Goal: Check status: Check status

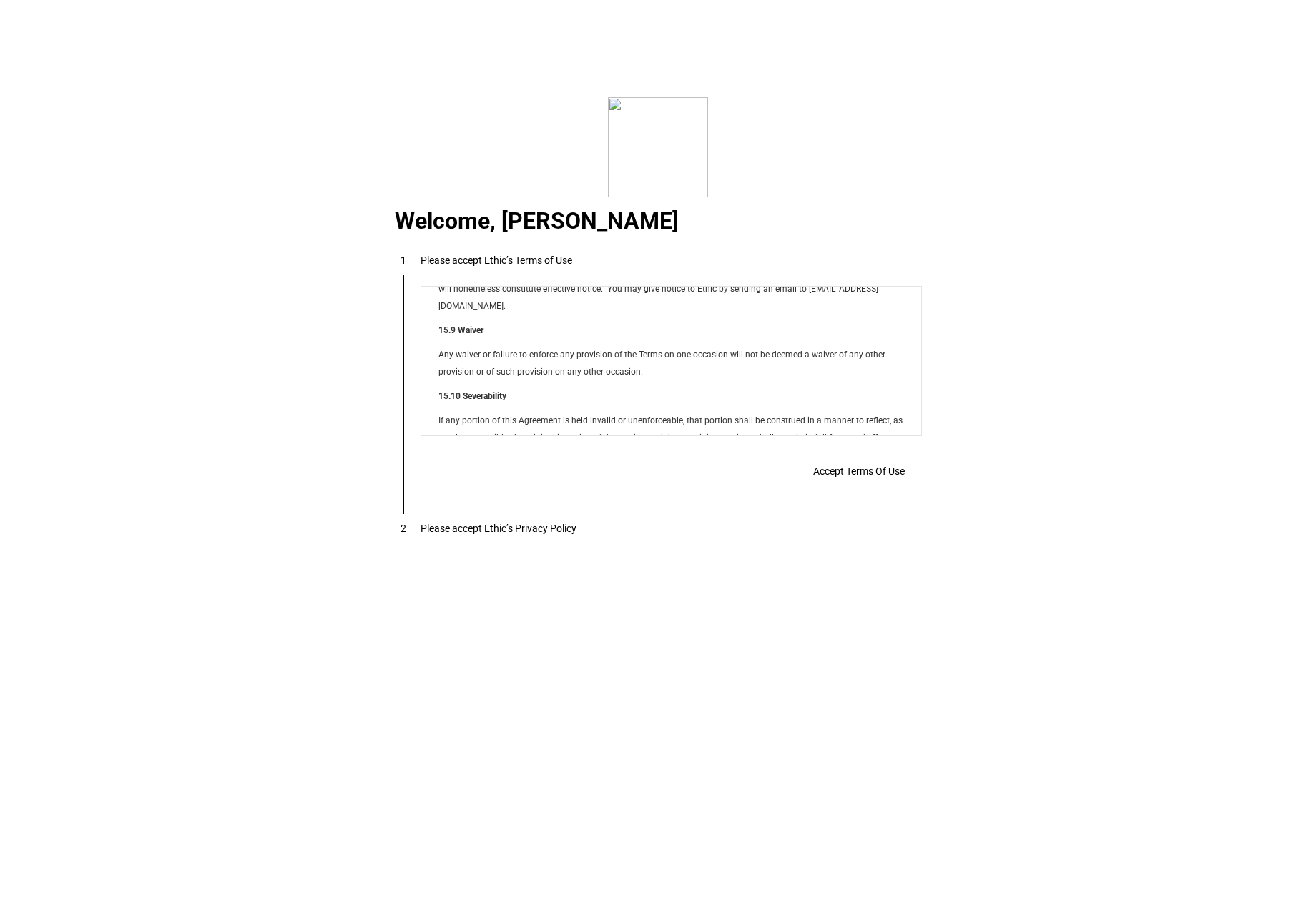
scroll to position [11582, 0]
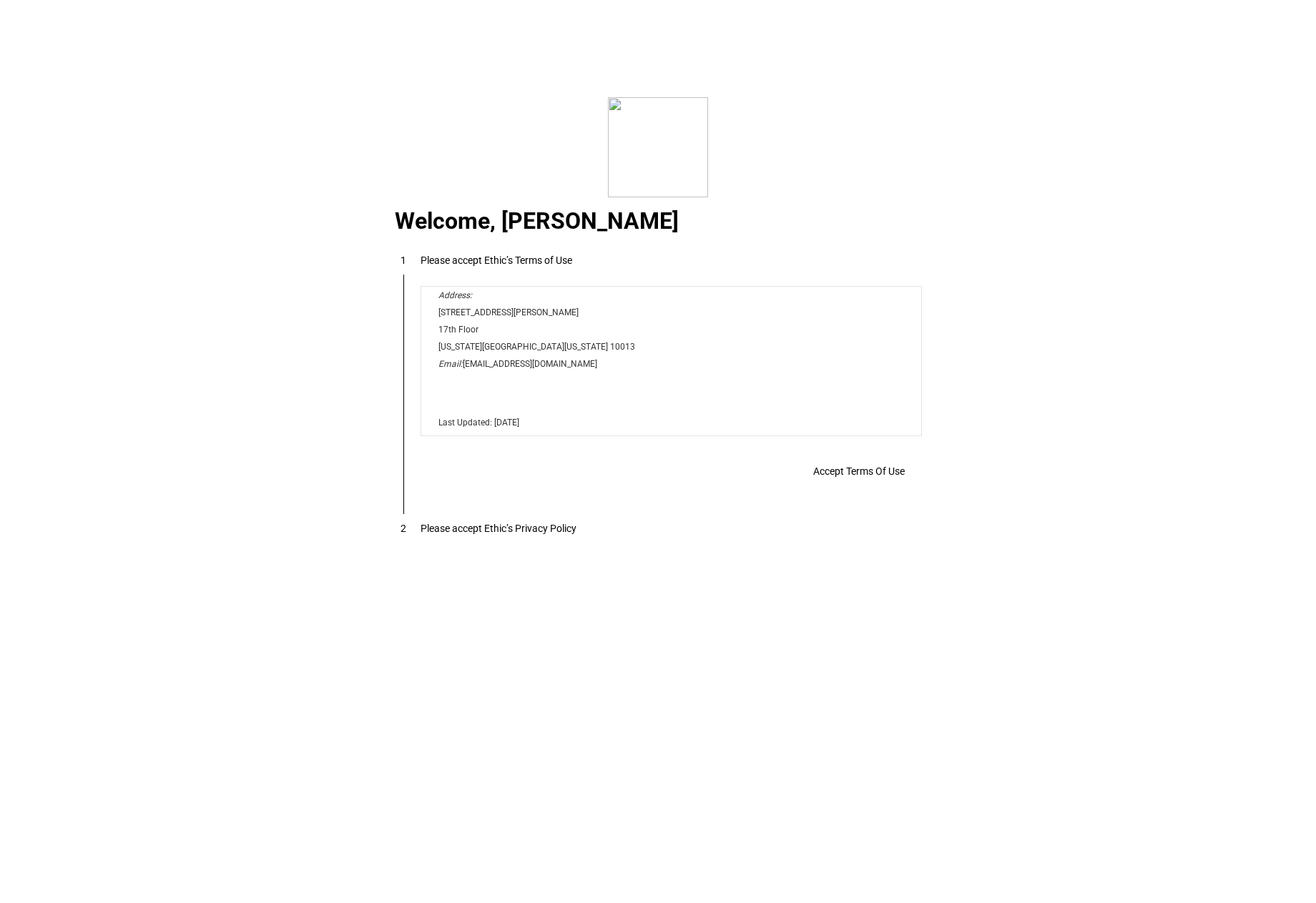
click at [853, 477] on span "Accept Terms Of Use" at bounding box center [859, 471] width 91 height 11
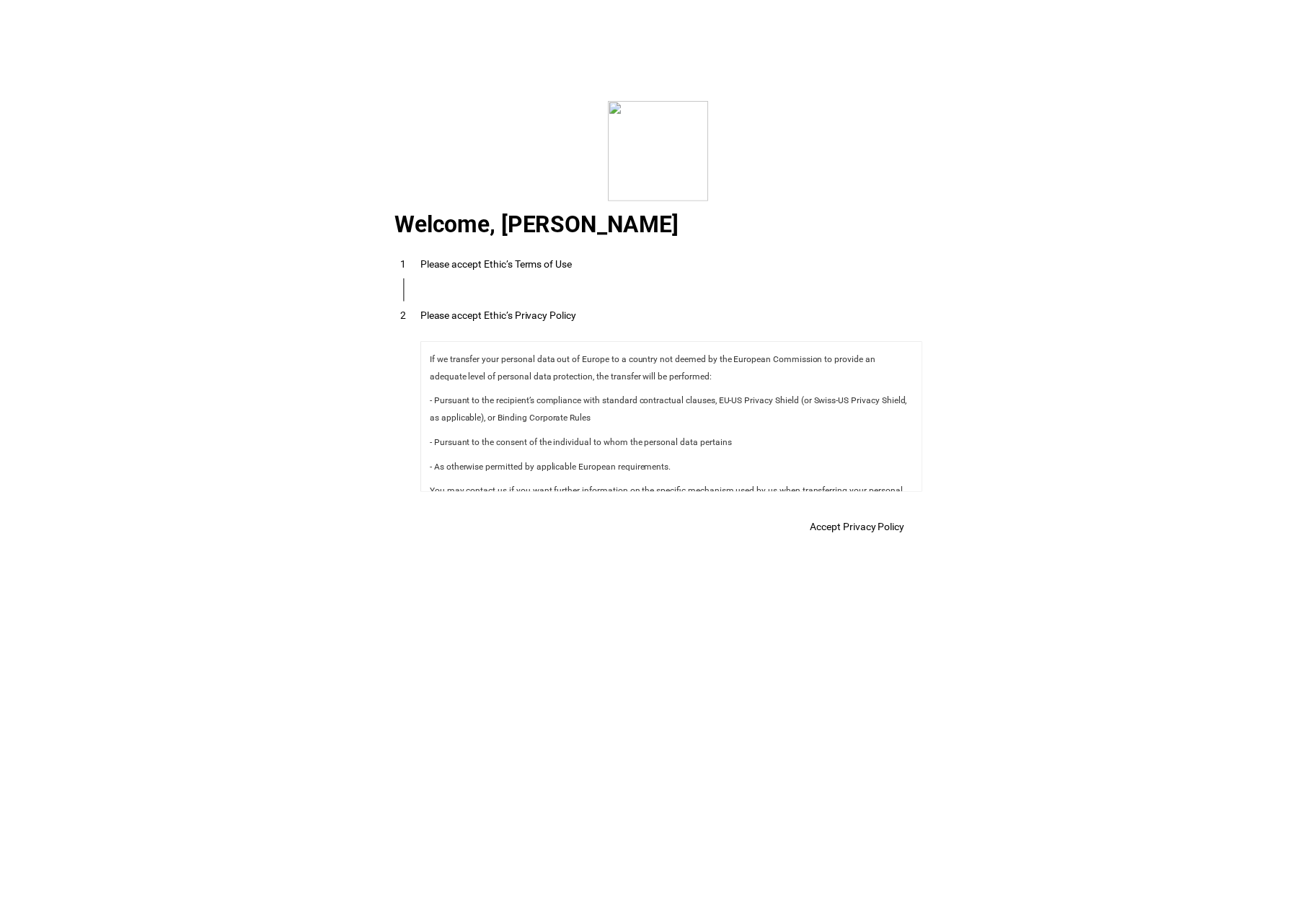
scroll to position [5136, 0]
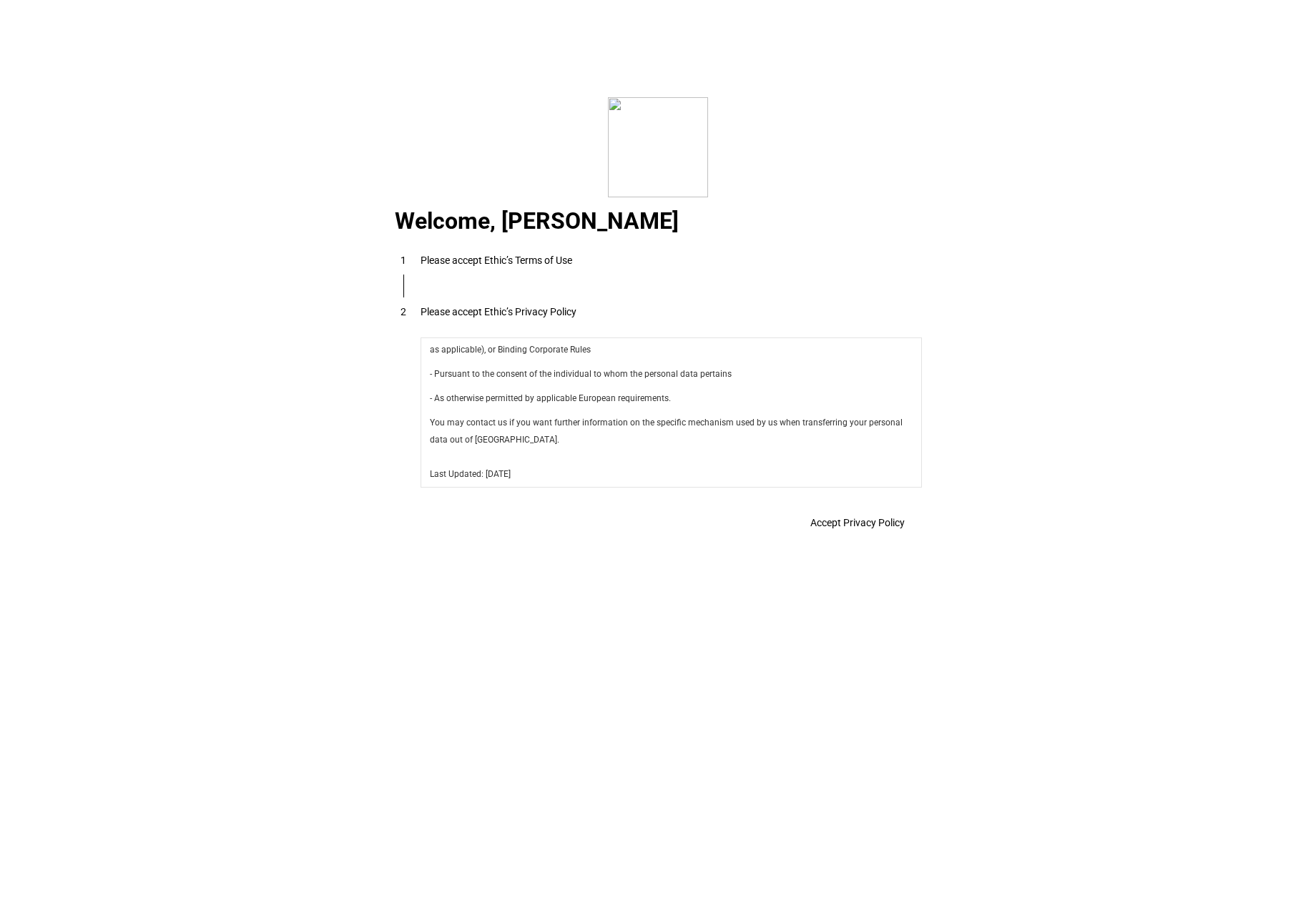
click at [0, 0] on span "Accept Privacy Policy" at bounding box center [0, 0] width 0 height 0
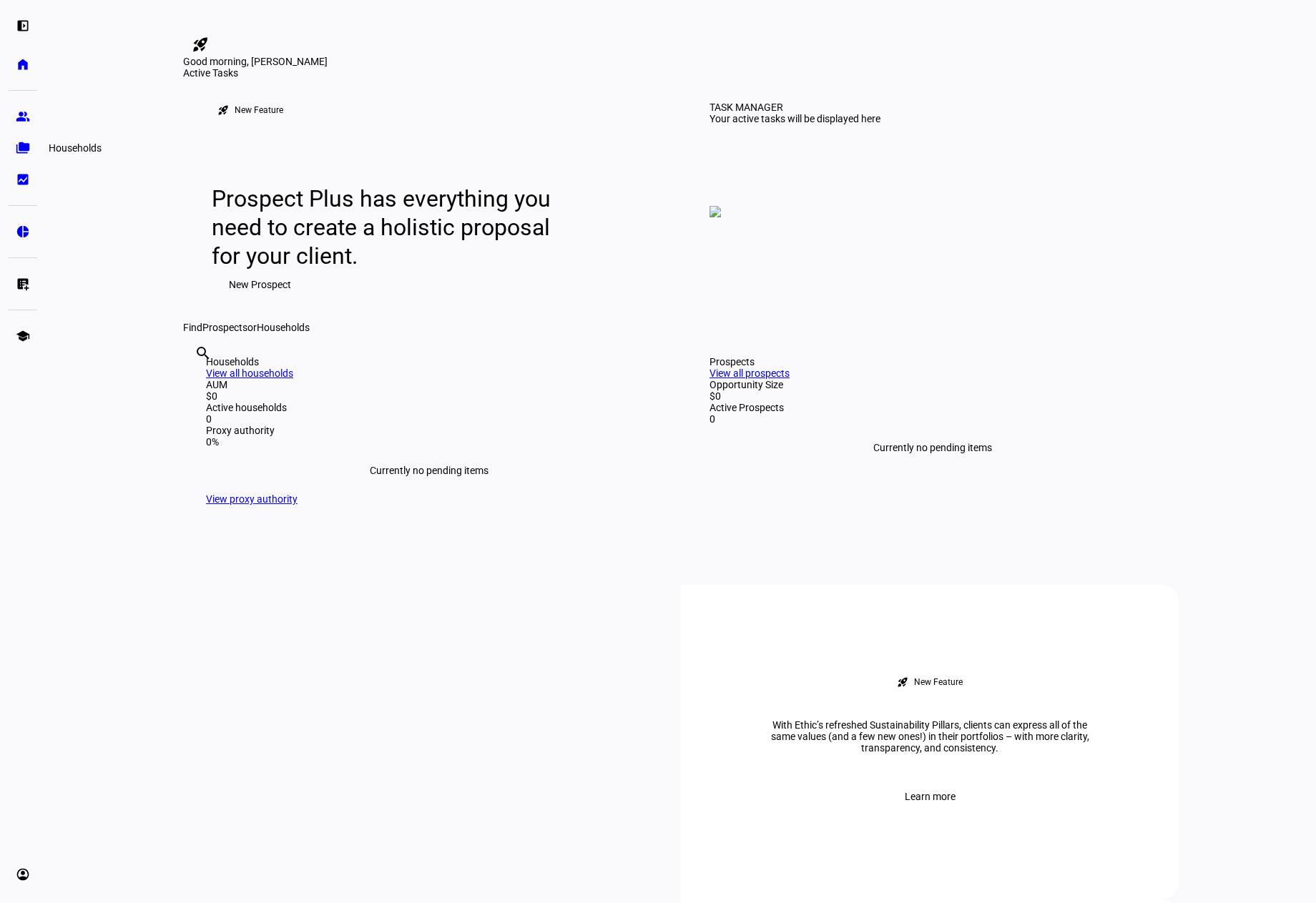
click at [33, 146] on link "folder_copy Households" at bounding box center [23, 147] width 28 height 28
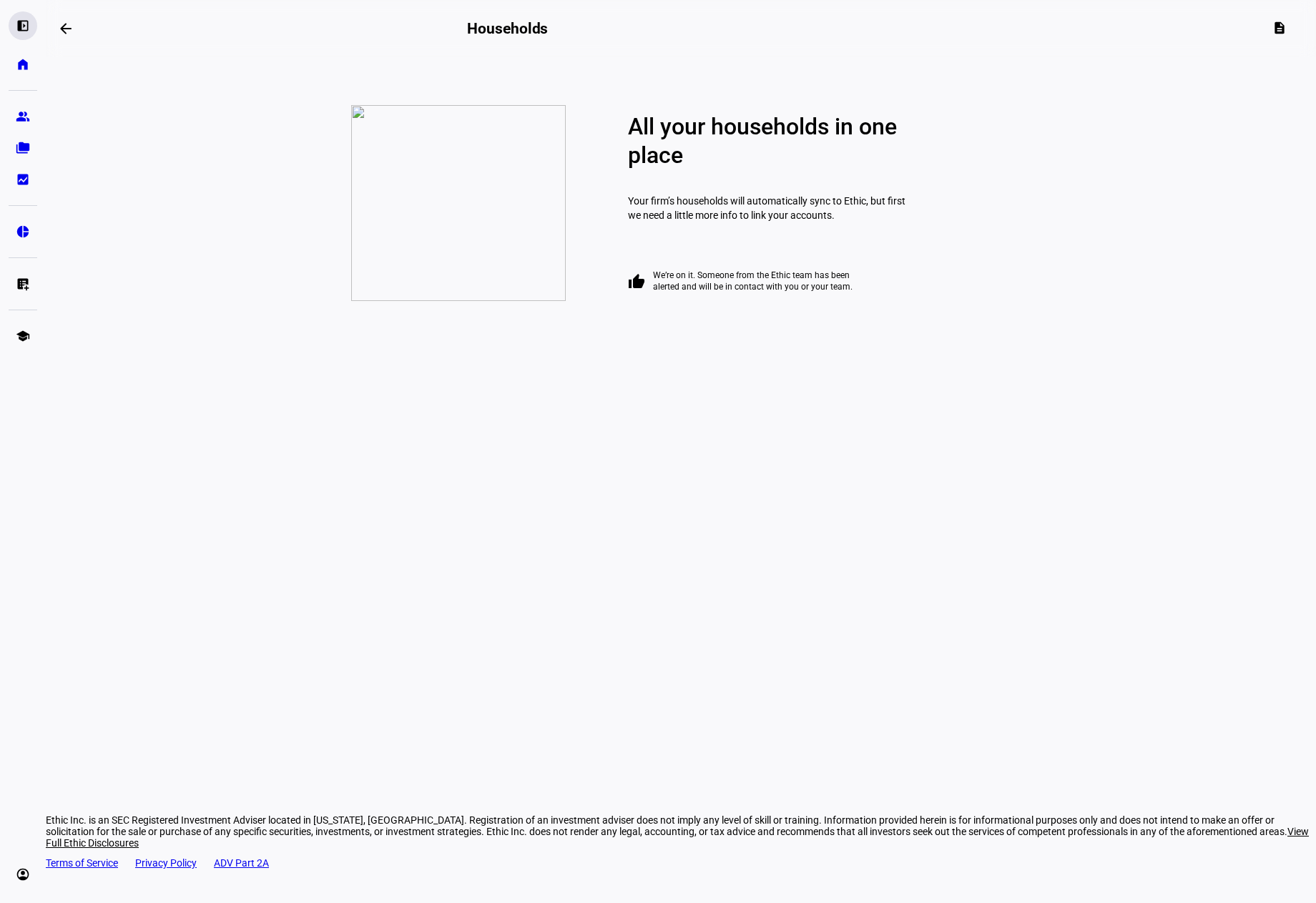
click at [21, 23] on eth-mat-symbol "left_panel_open" at bounding box center [23, 26] width 15 height 15
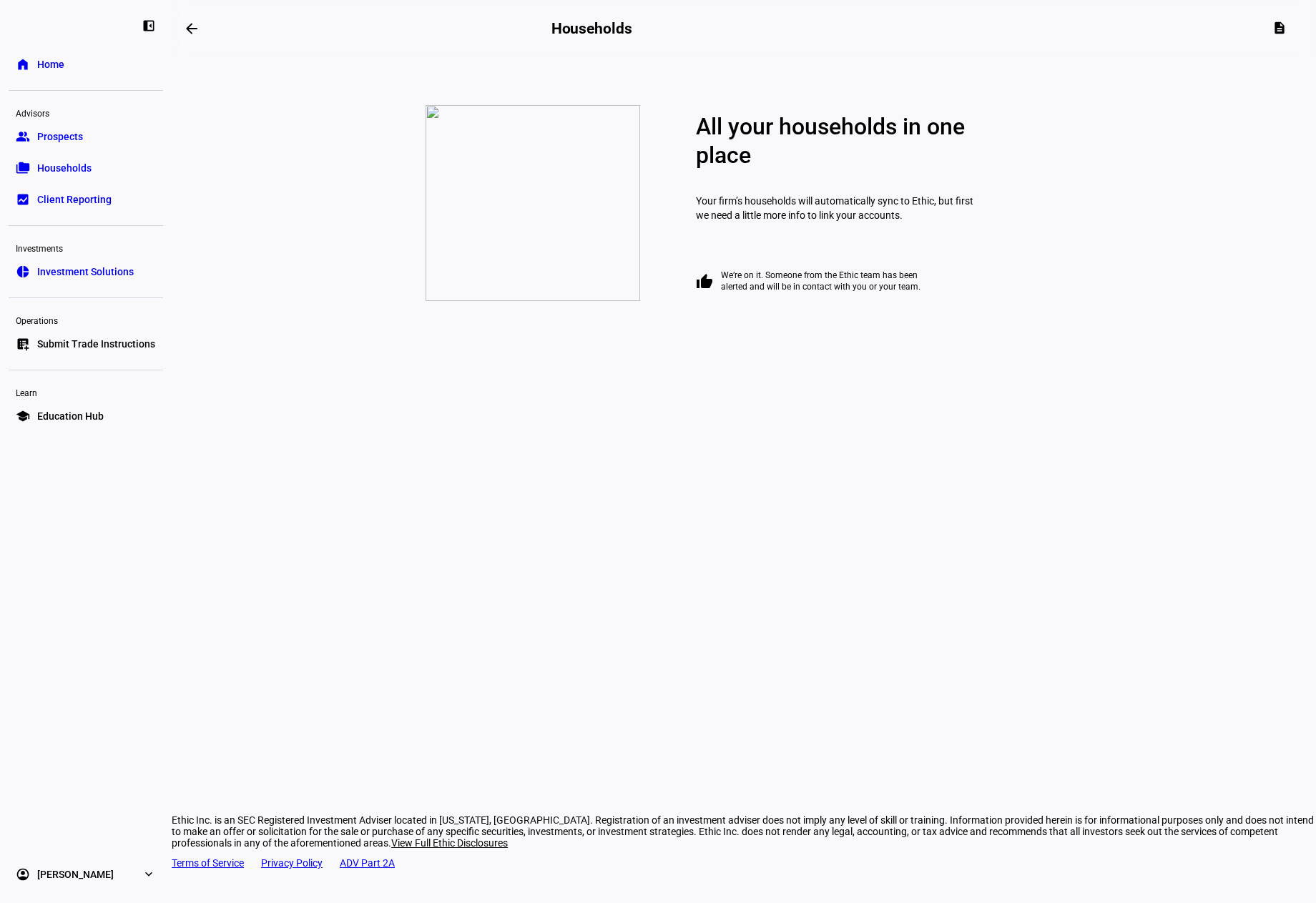
click at [62, 137] on span "Prospects" at bounding box center [60, 137] width 46 height 15
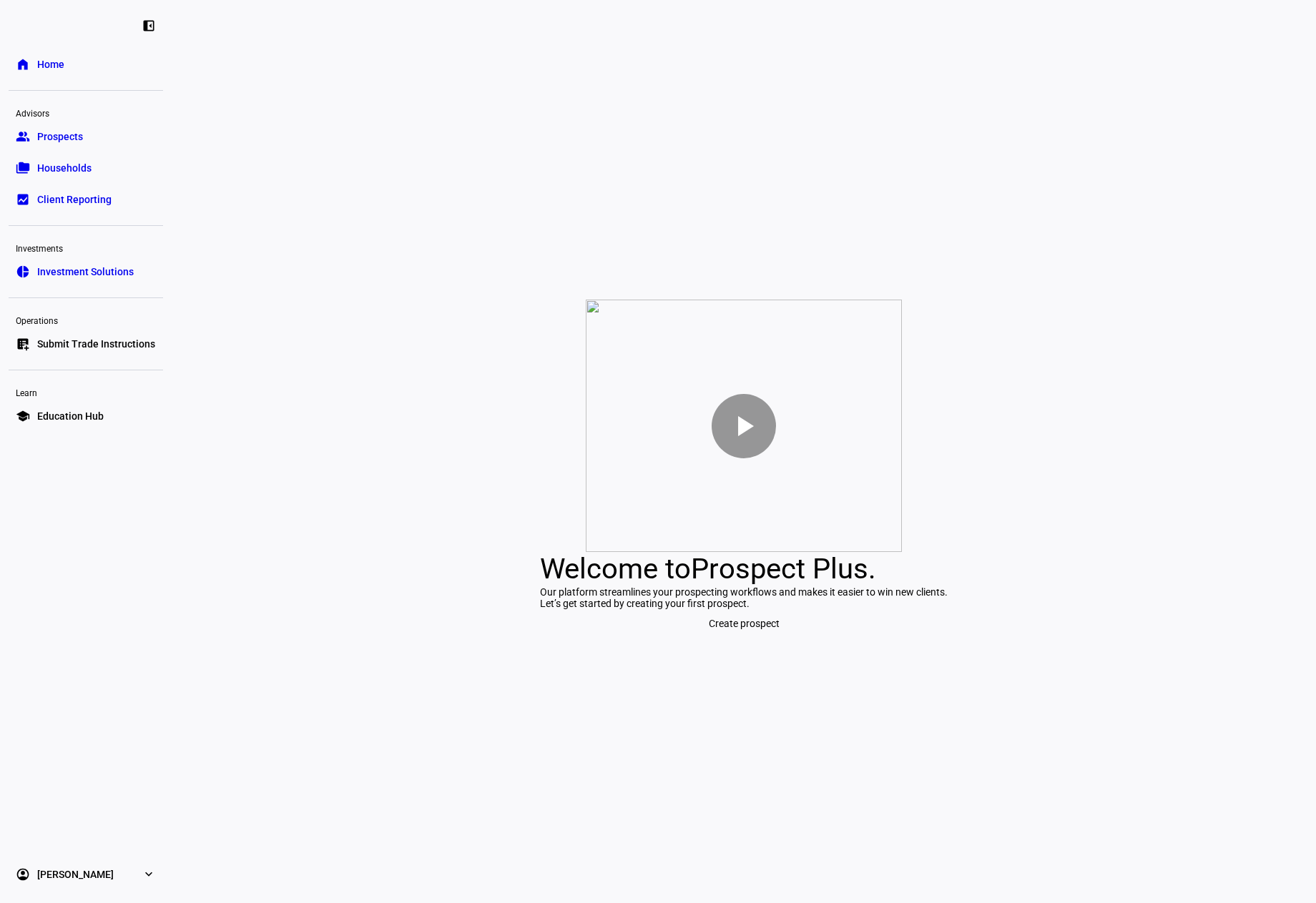
click at [75, 161] on link "folder_copy Households" at bounding box center [86, 167] width 155 height 28
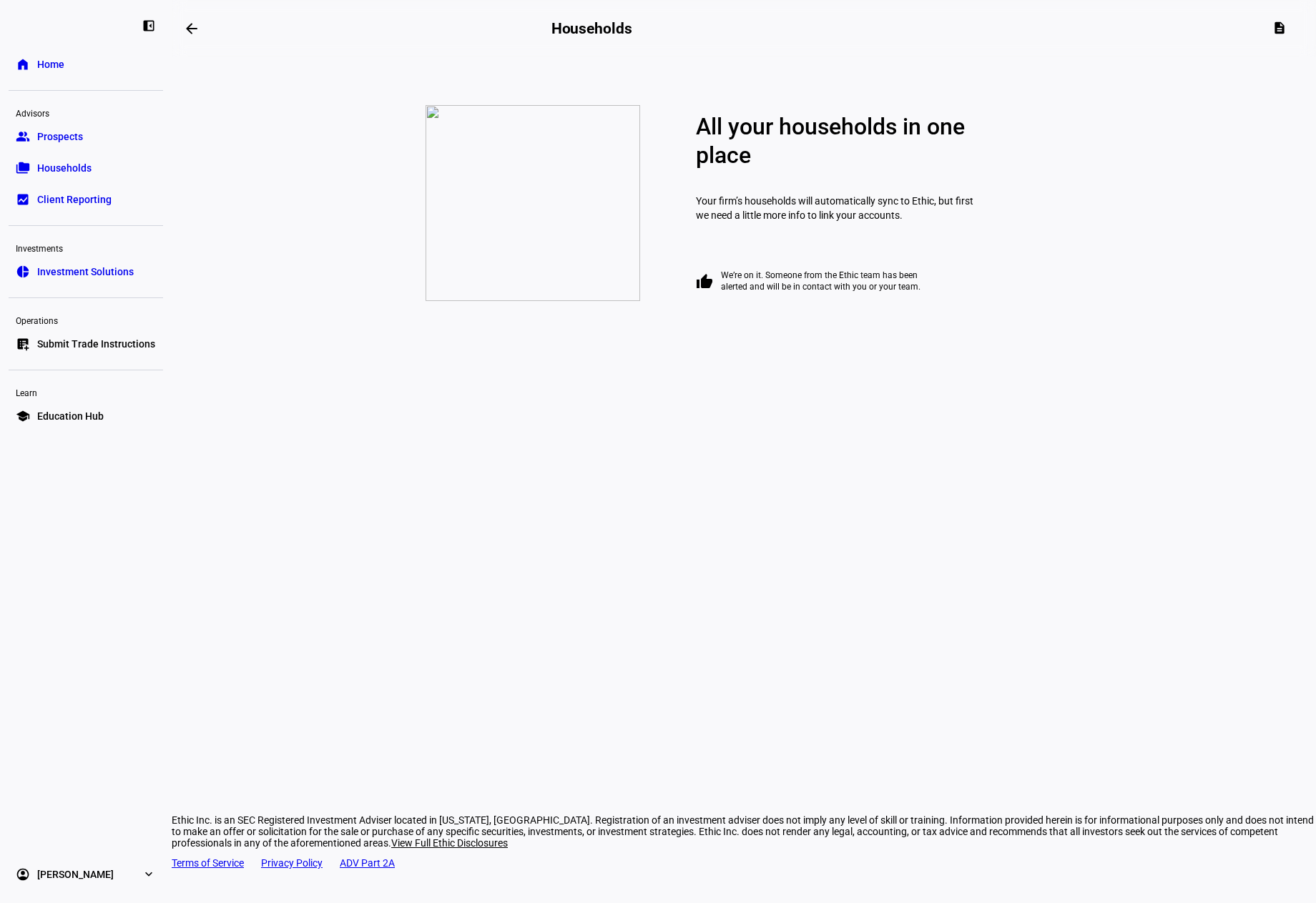
click at [83, 209] on link "bid_landscape Client Reporting" at bounding box center [86, 199] width 155 height 28
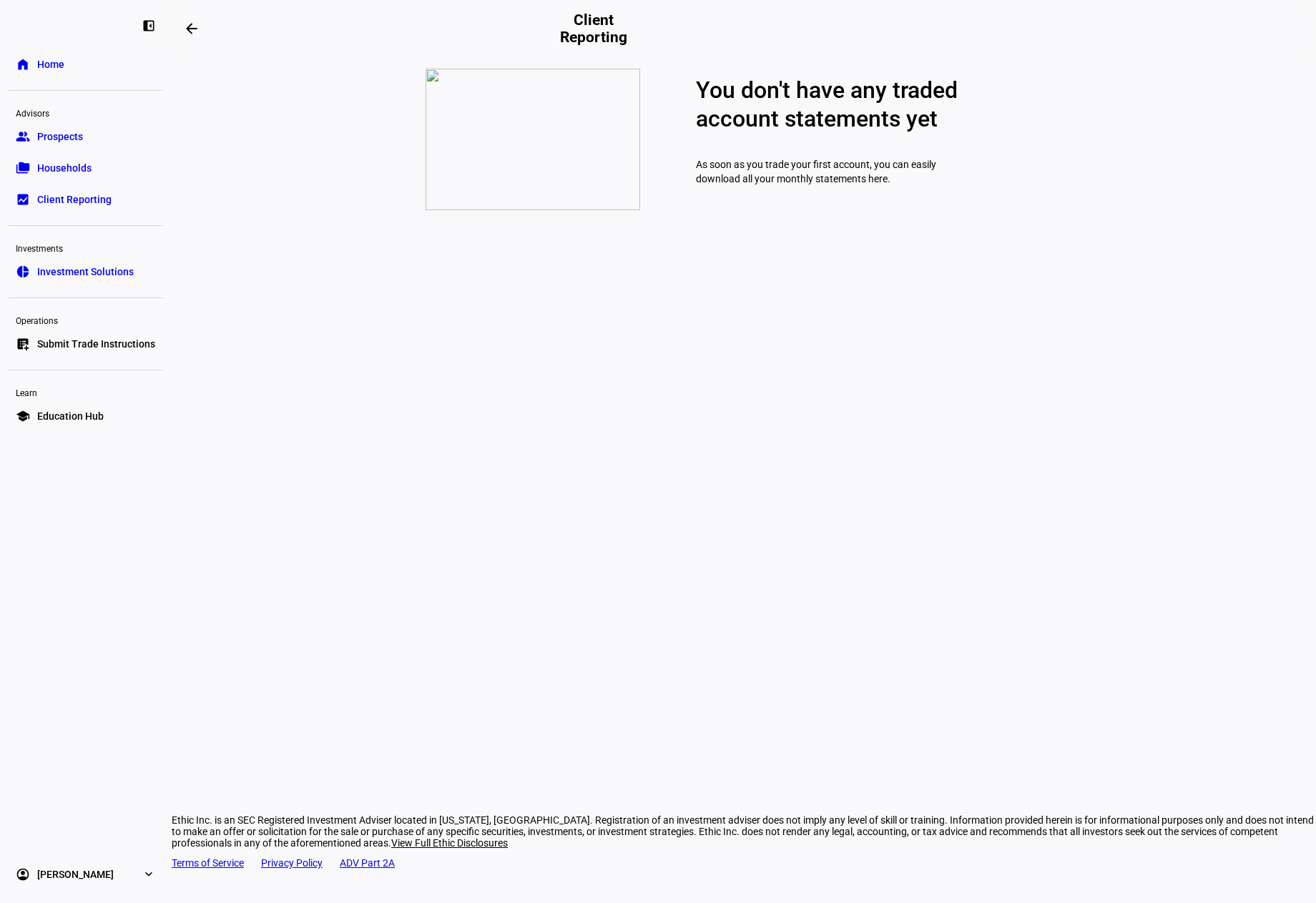
click at [139, 878] on link "account_circle [PERSON_NAME] expand_more" at bounding box center [86, 874] width 155 height 28
click at [65, 834] on span "My Team" at bounding box center [57, 837] width 40 height 15
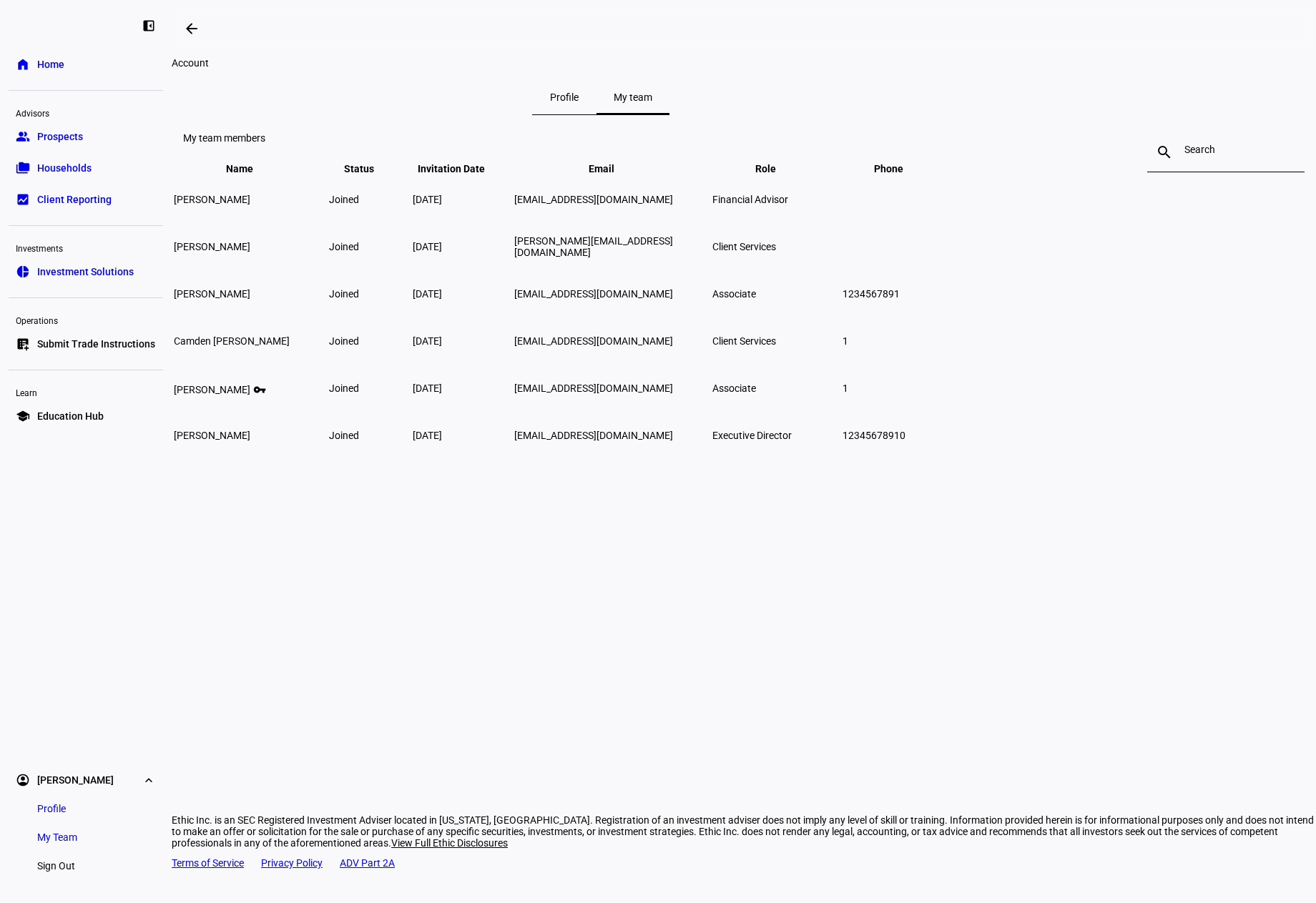
click at [57, 819] on link "Profile" at bounding box center [52, 808] width 52 height 28
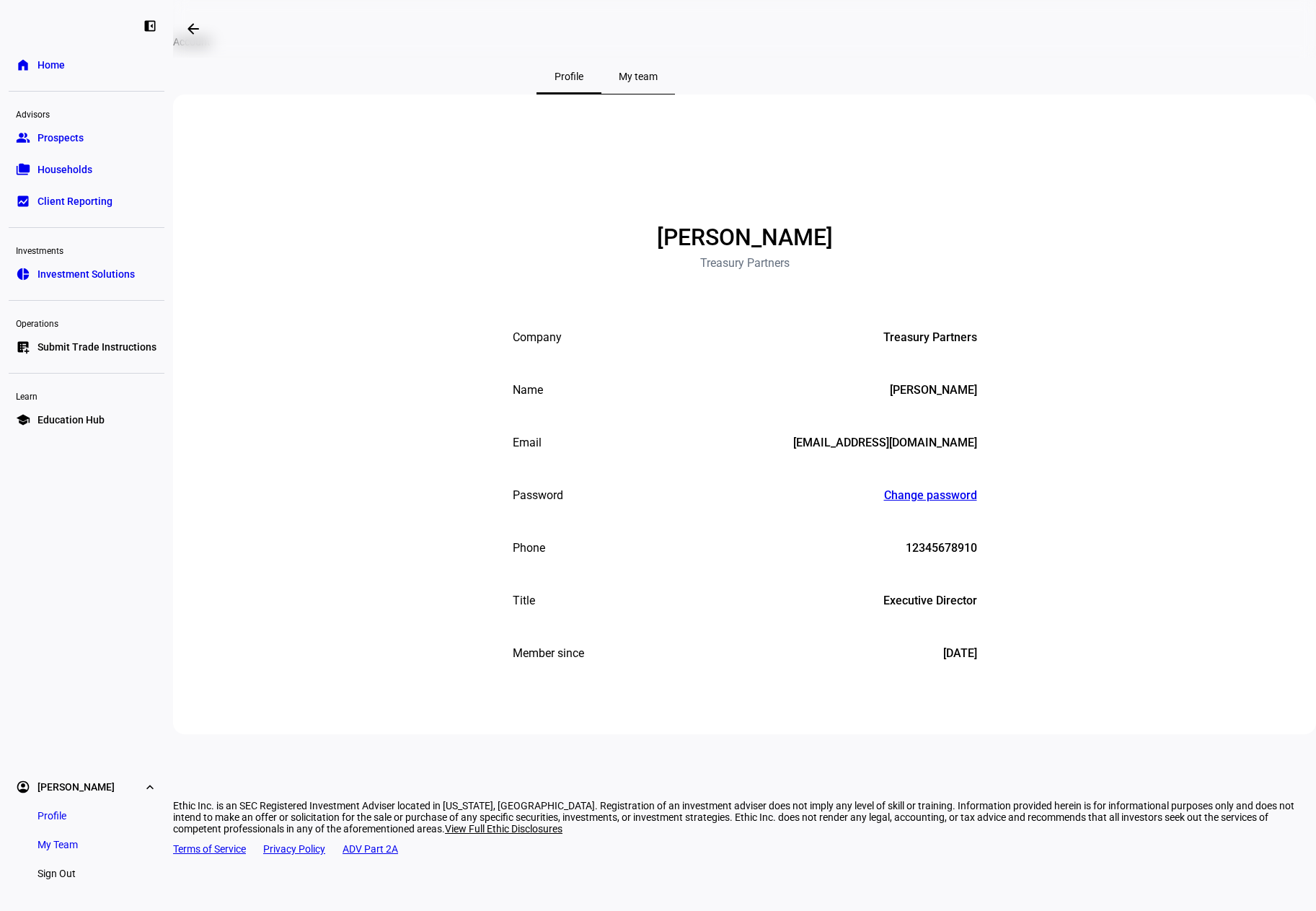
scroll to position [34, 0]
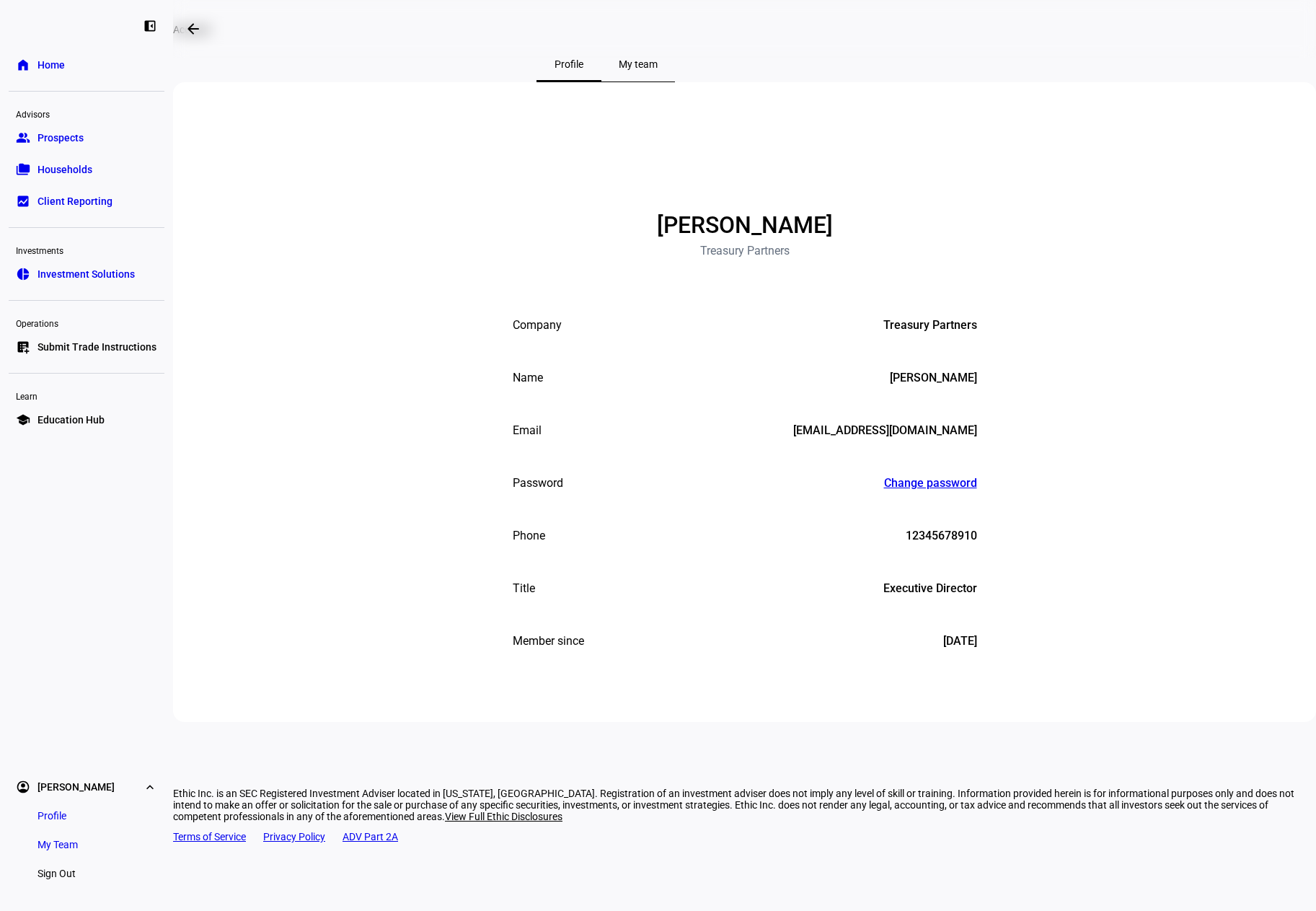
click at [658, 73] on span "My team" at bounding box center [638, 64] width 39 height 34
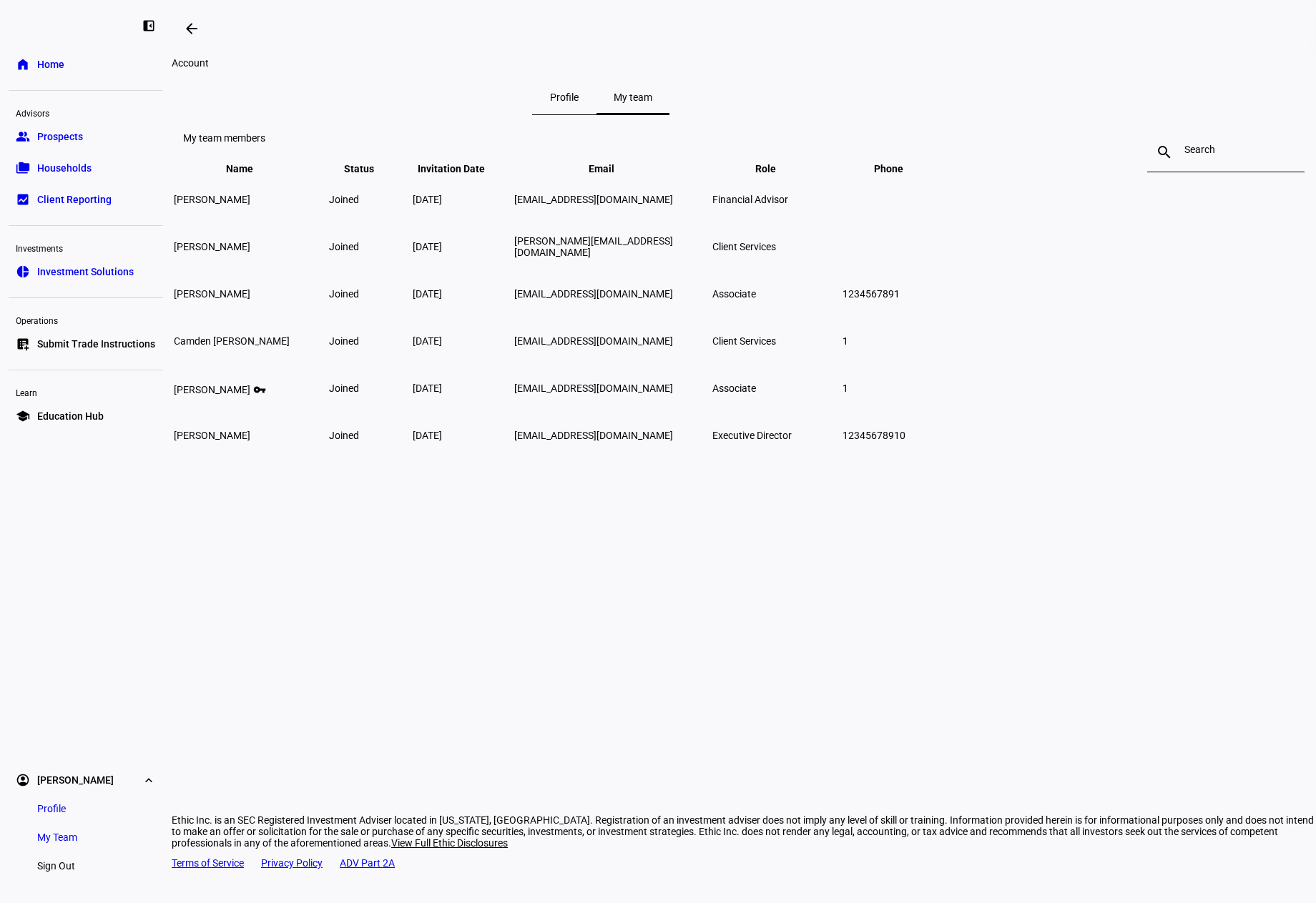
click at [50, 65] on span "Home" at bounding box center [51, 65] width 28 height 15
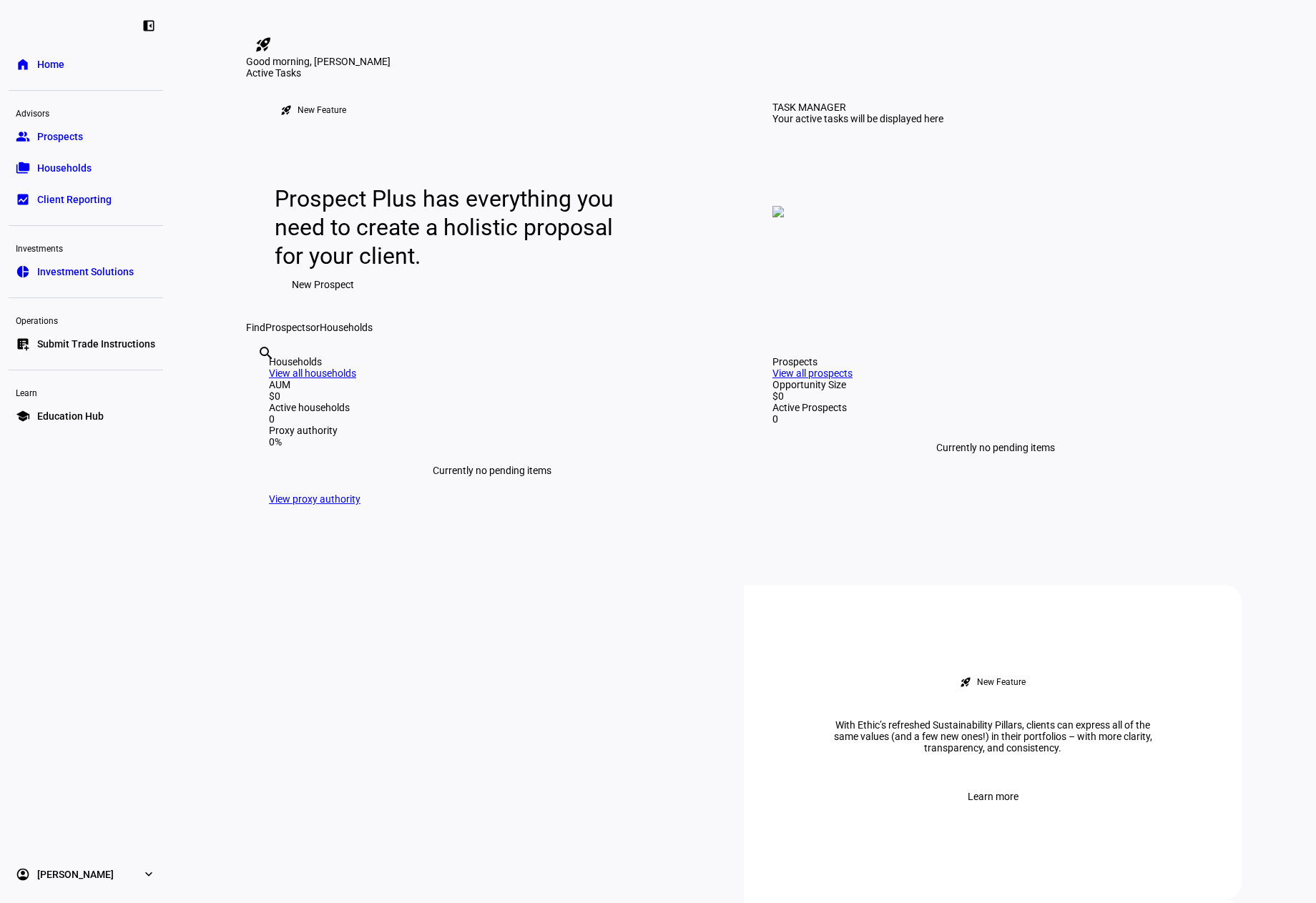
click at [272, 36] on mat-icon "rocket_launch" at bounding box center [263, 44] width 17 height 17
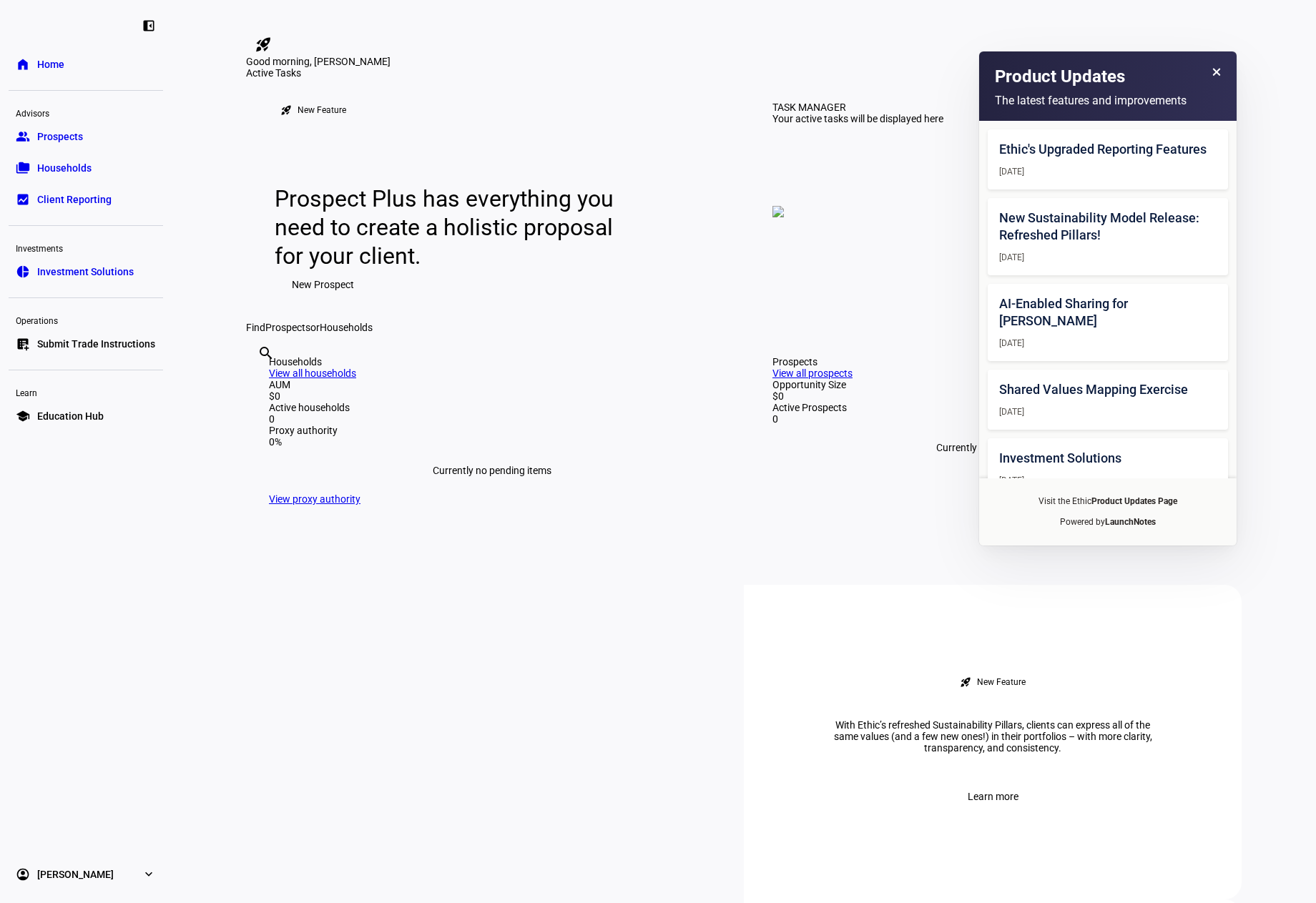
click at [1219, 73] on icon at bounding box center [1216, 72] width 9 height 9
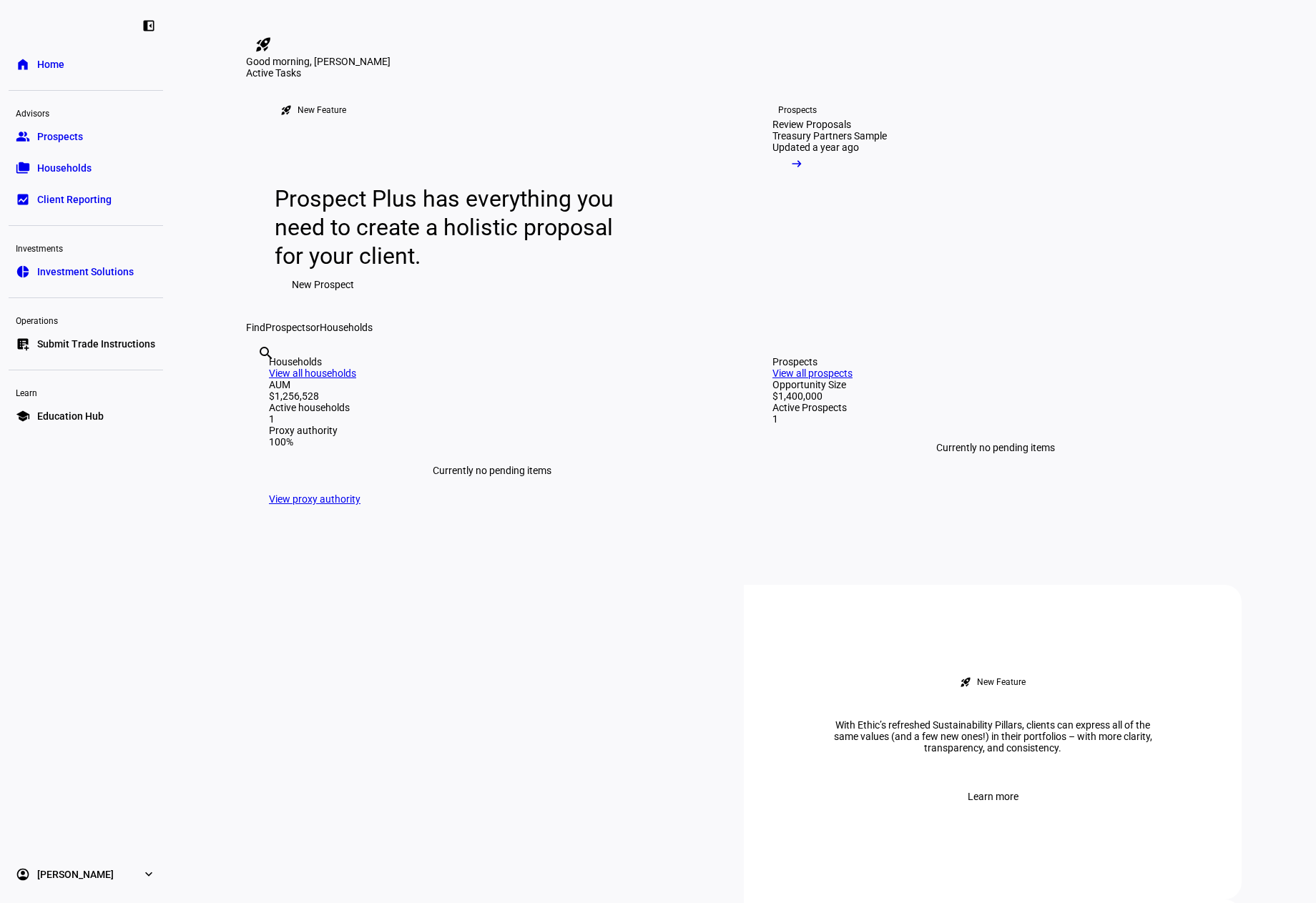
click at [527, 0] on div "Good morning, [PERSON_NAME]" at bounding box center [658, 0] width 1316 height 0
click at [80, 161] on span "Households" at bounding box center [64, 168] width 54 height 15
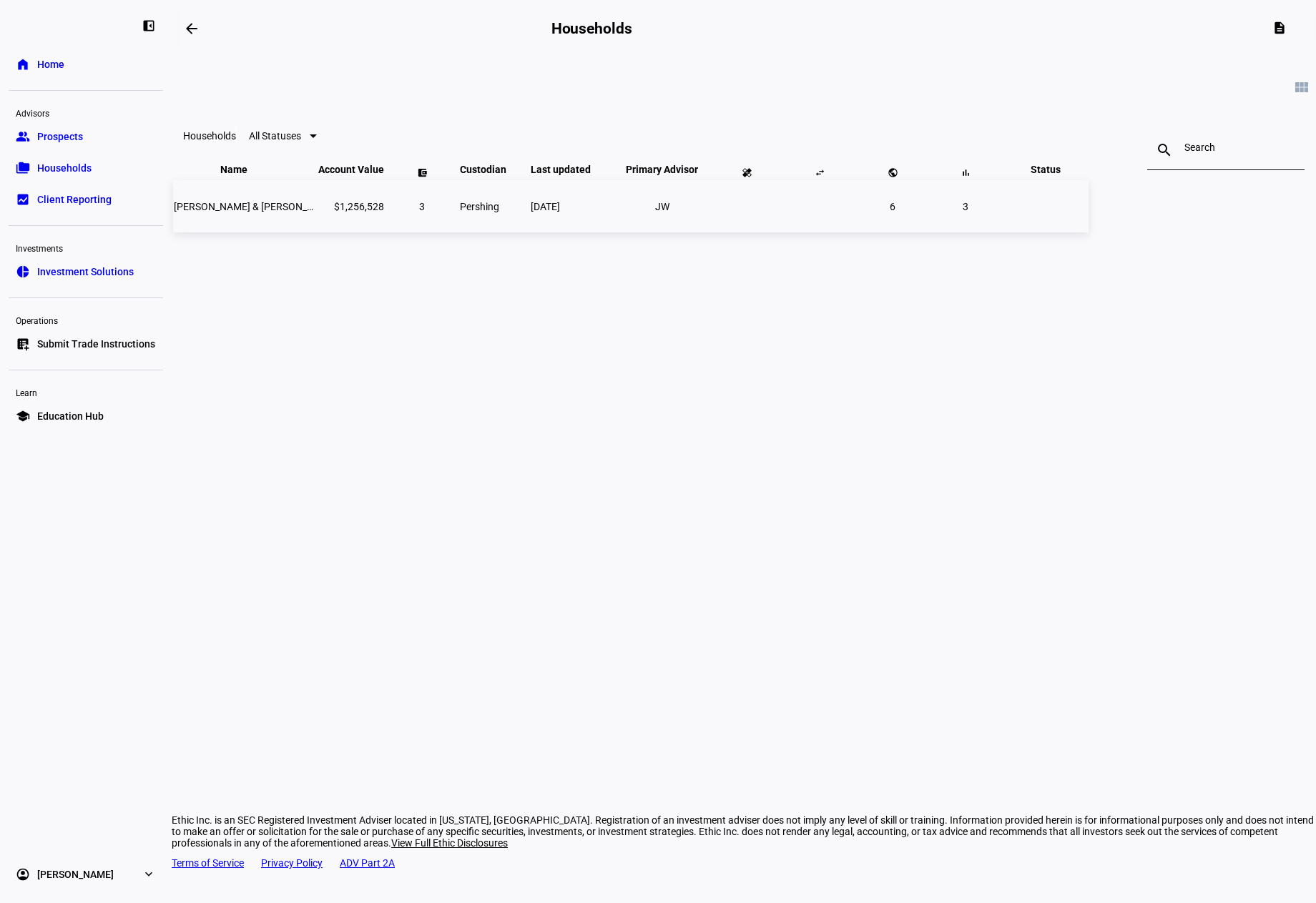
click at [385, 213] on span "[PERSON_NAME] & [PERSON_NAME] [PERSON_NAME] [PERSON_NAME]" at bounding box center [334, 206] width 321 height 11
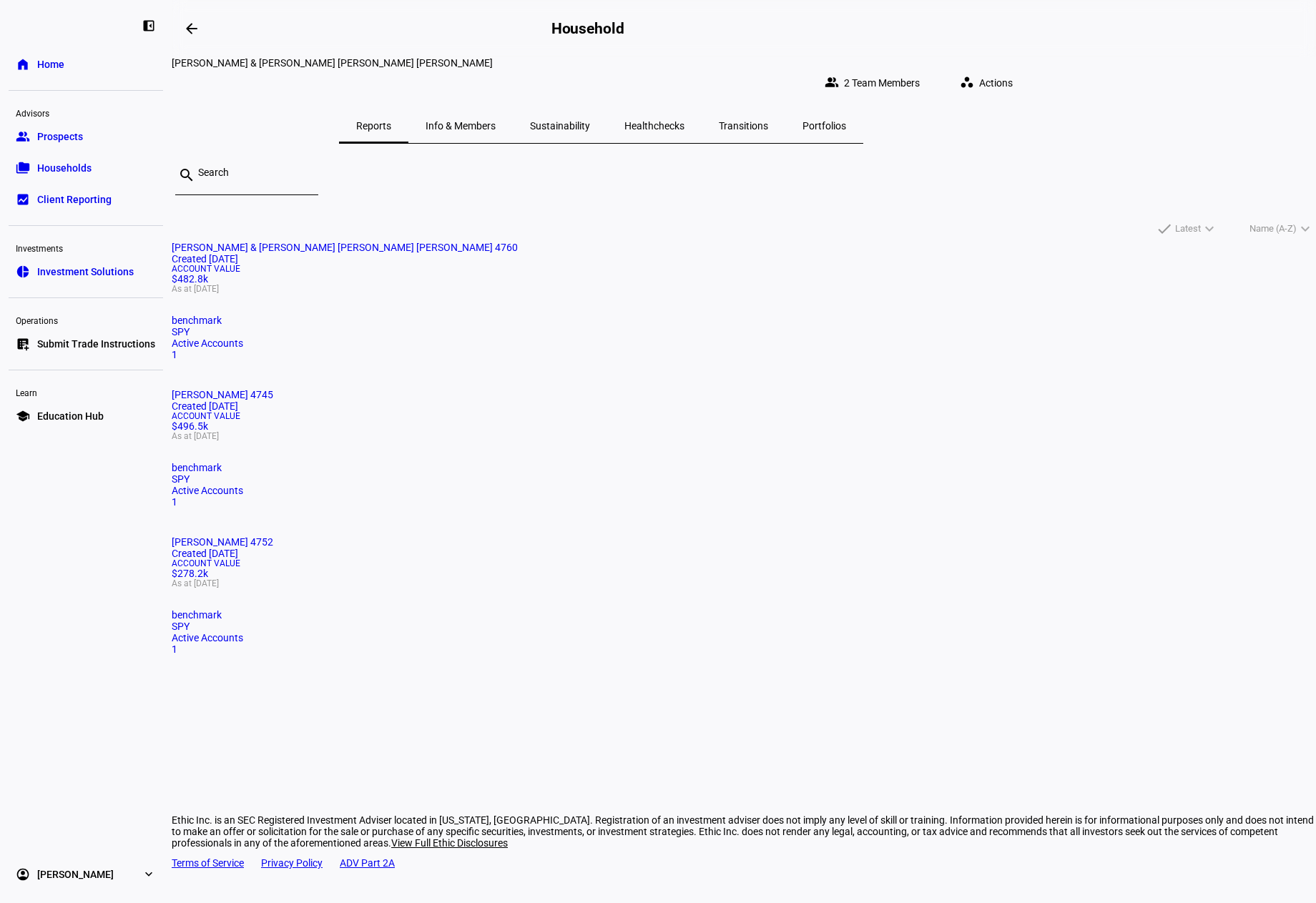
click at [795, 389] on mat-card "[PERSON_NAME] 4745 Created [DATE] Account Value $496.5k As at [DATE] benchmark …" at bounding box center [744, 448] width 1144 height 119
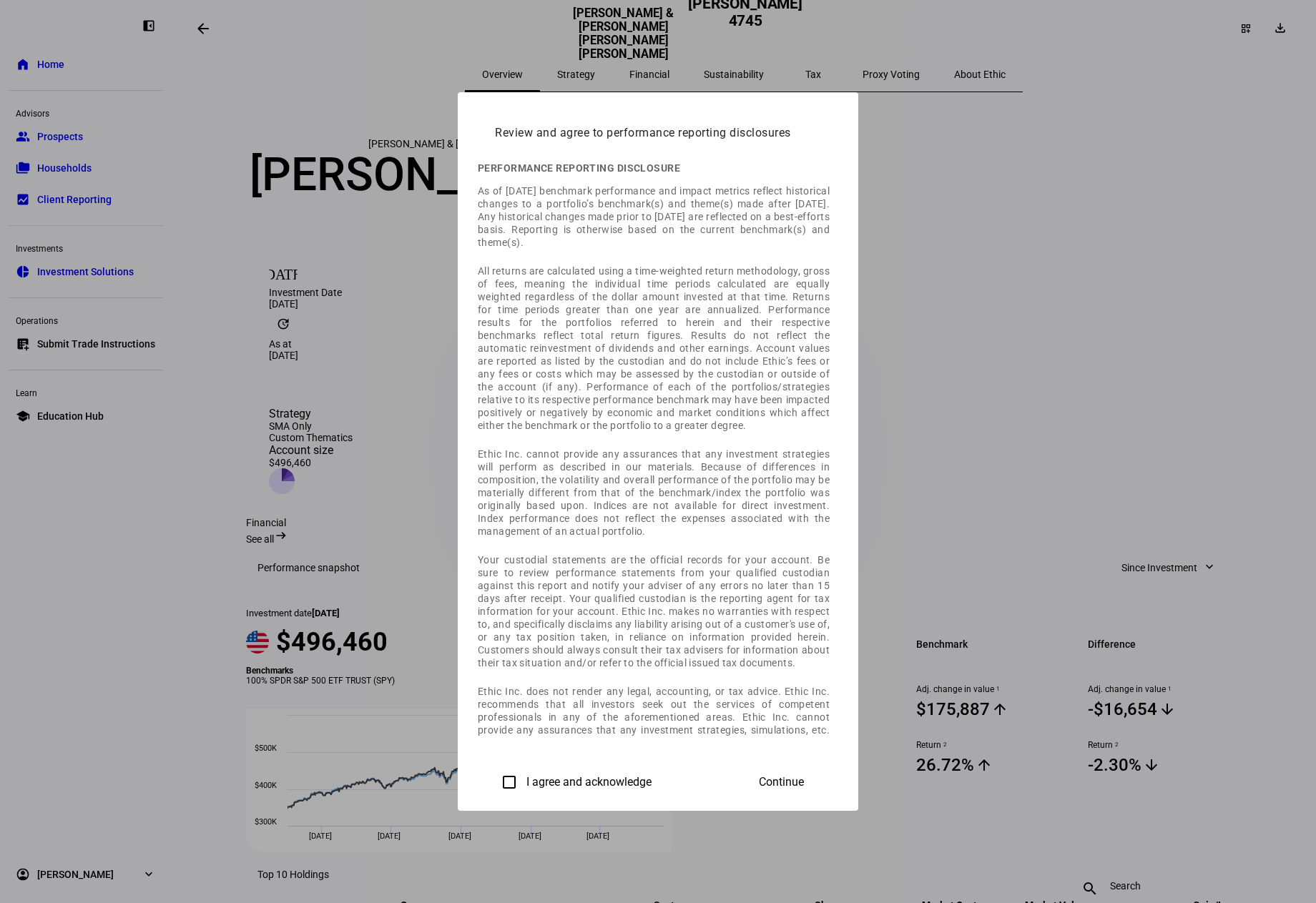
click at [524, 776] on label "I agree and acknowledge" at bounding box center [588, 782] width 128 height 13
click at [495, 776] on input "I agree and acknowledge" at bounding box center [509, 782] width 28 height 28
checkbox input "true"
click at [821, 771] on span at bounding box center [782, 782] width 79 height 34
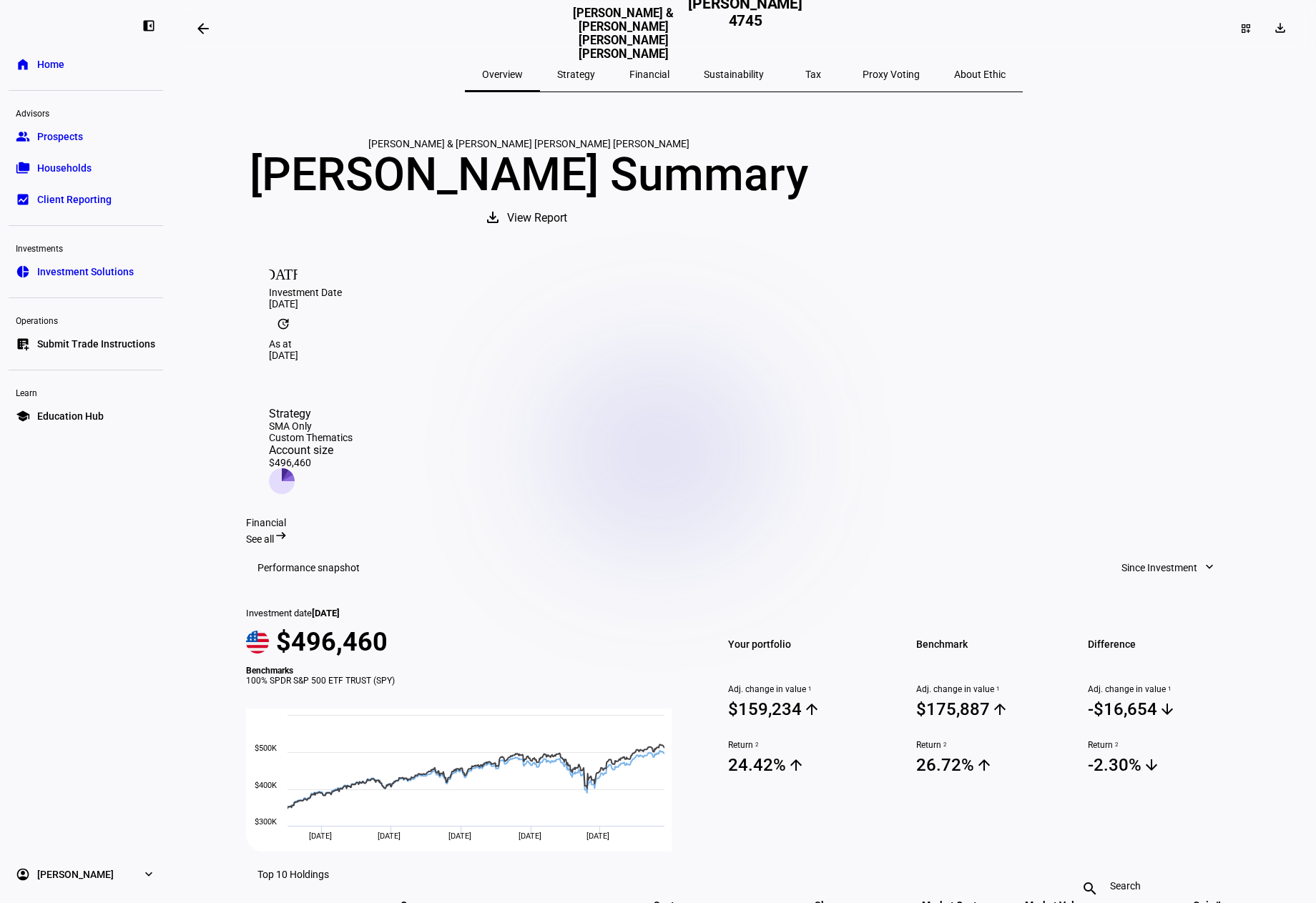
click at [805, 79] on span "Tax" at bounding box center [813, 74] width 15 height 10
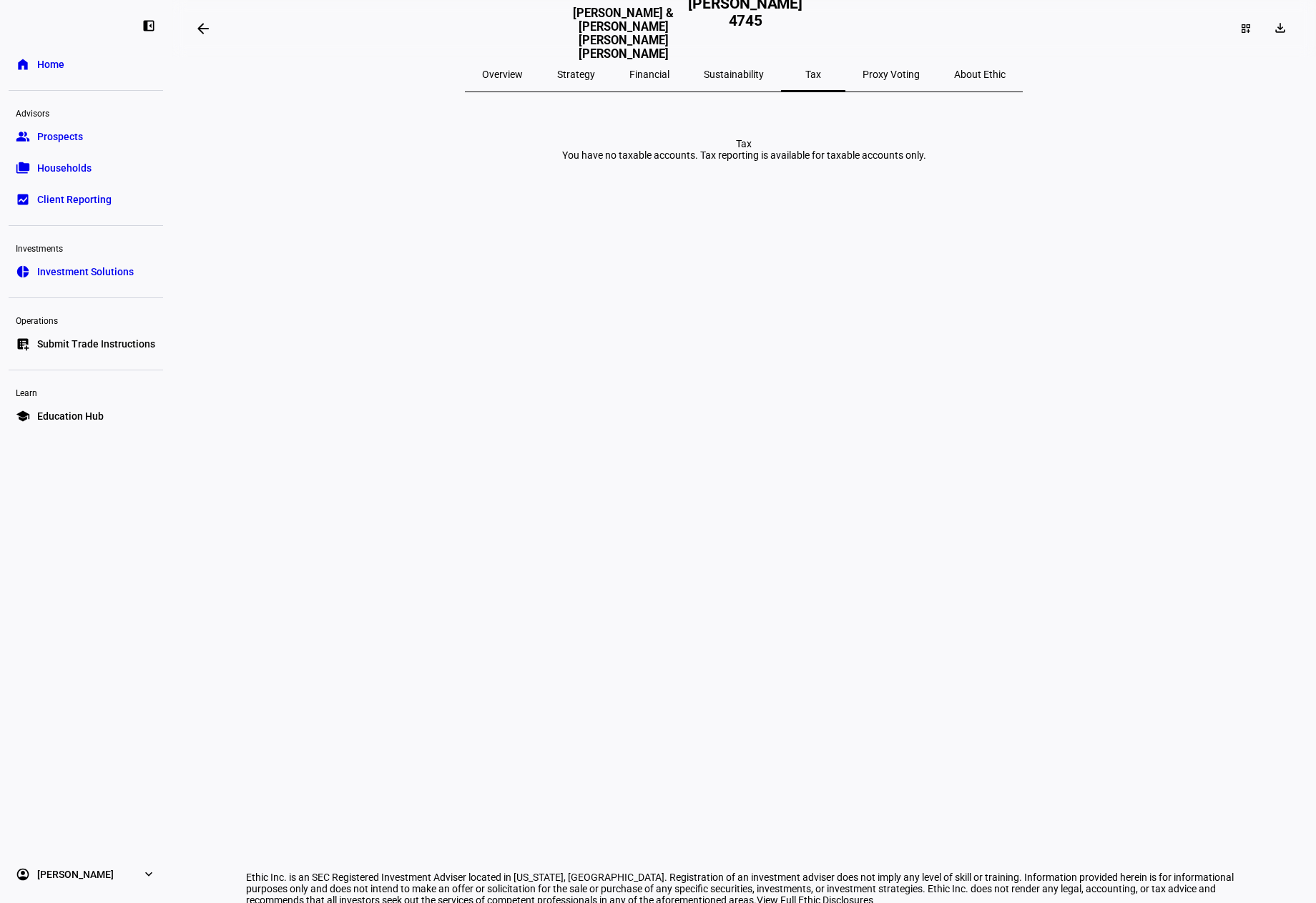
click at [595, 76] on span "Strategy" at bounding box center [576, 74] width 38 height 10
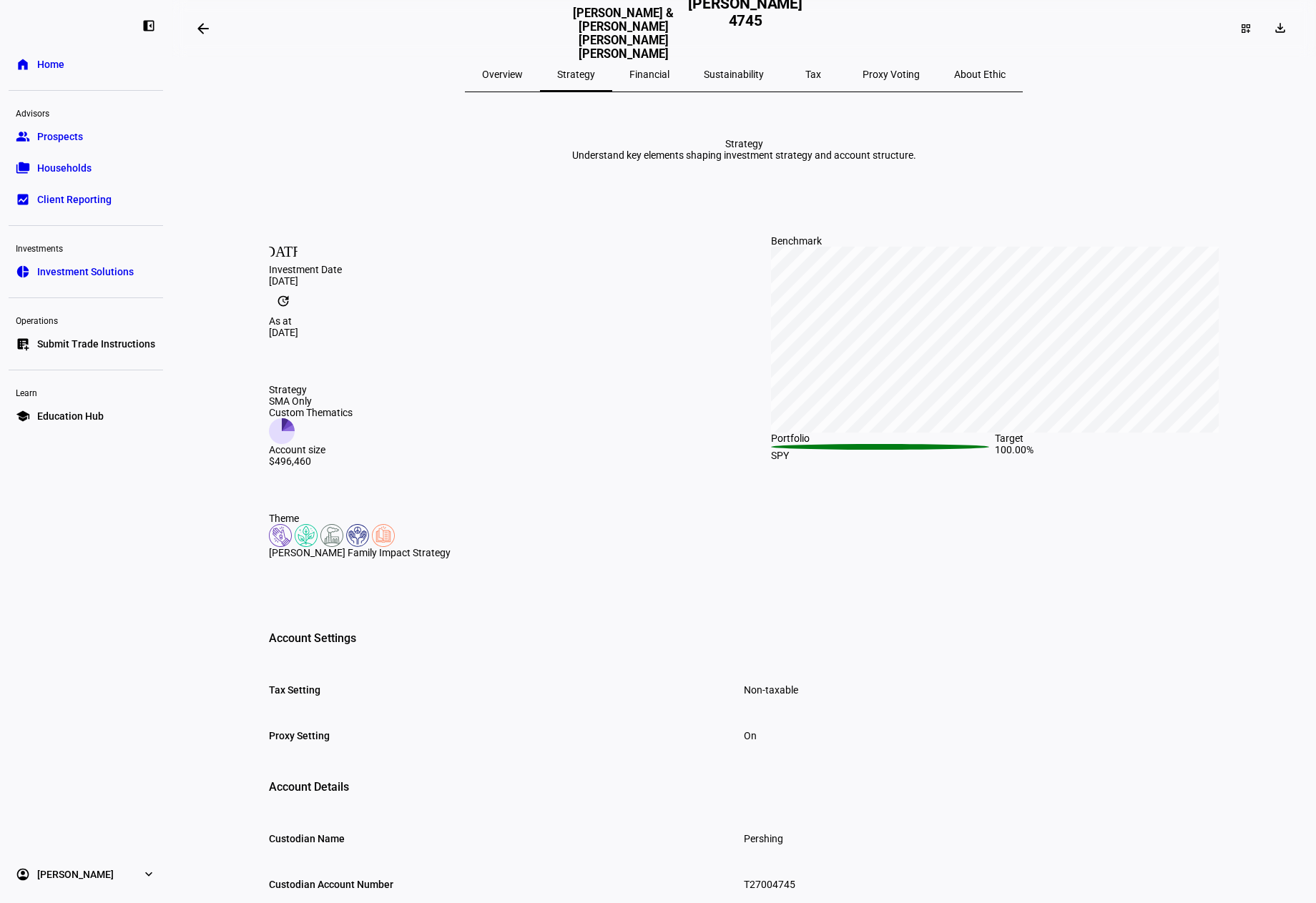
click at [523, 79] on span "Overview" at bounding box center [503, 74] width 40 height 10
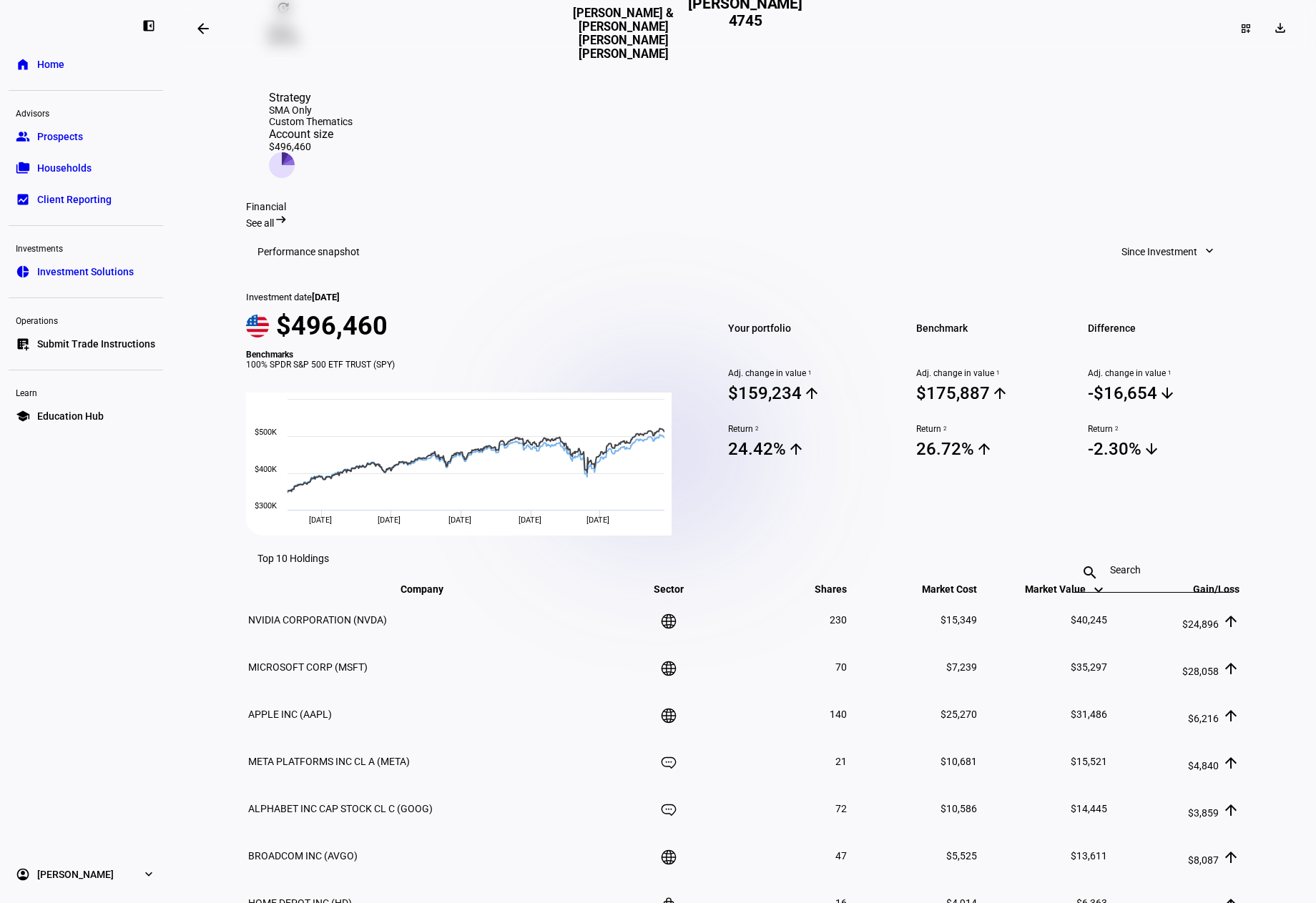
scroll to position [358, 0]
